Goal: Find specific page/section: Find specific page/section

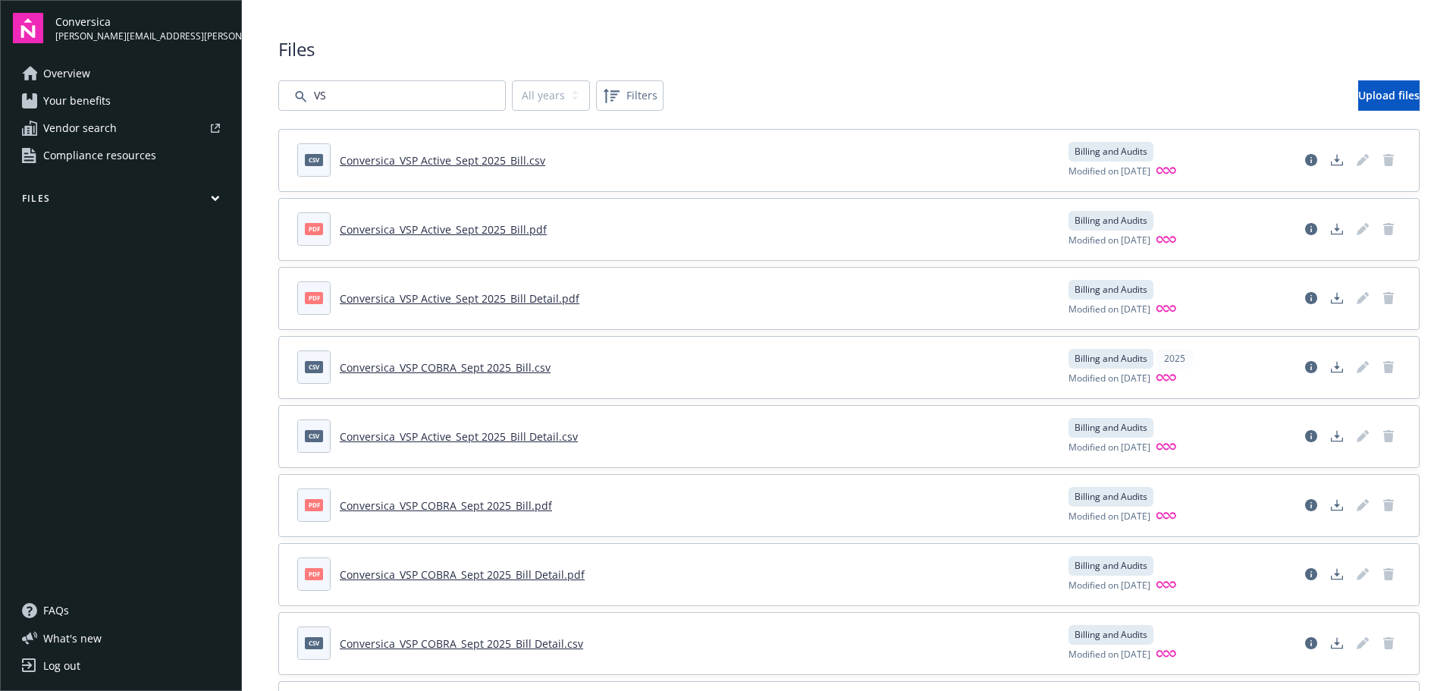
scroll to position [758, 0]
